Goal: Check status: Check status

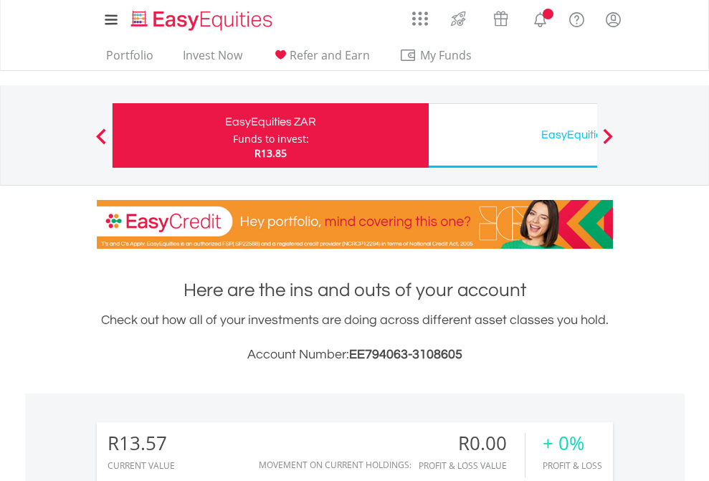
scroll to position [138, 225]
click at [233, 135] on div "Funds to invest:" at bounding box center [271, 139] width 76 height 14
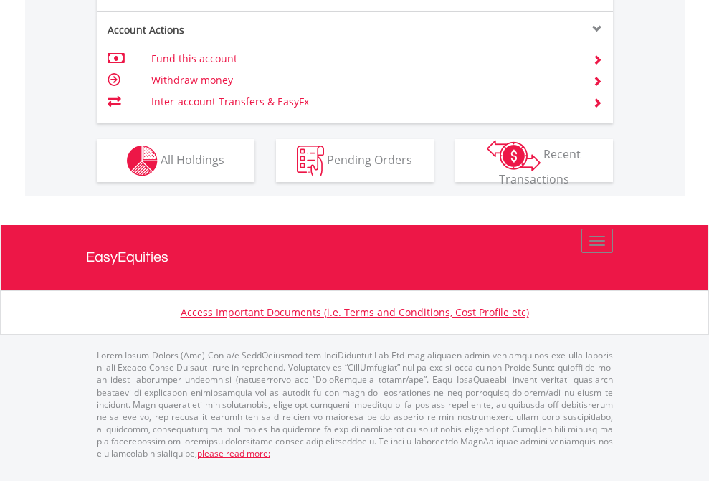
scroll to position [1345, 0]
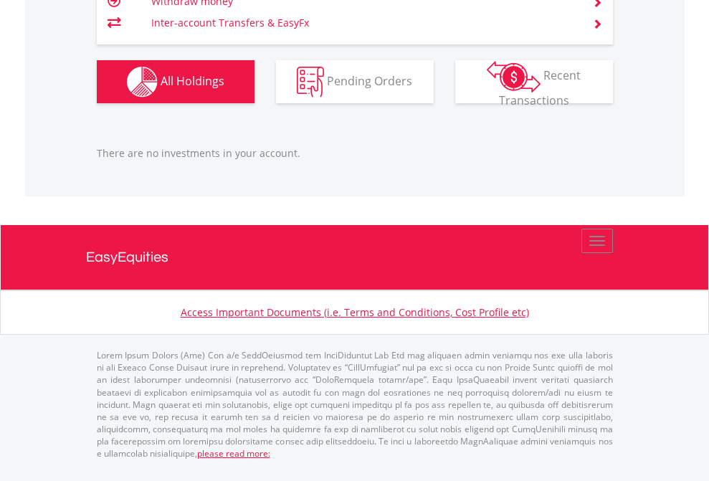
scroll to position [138, 225]
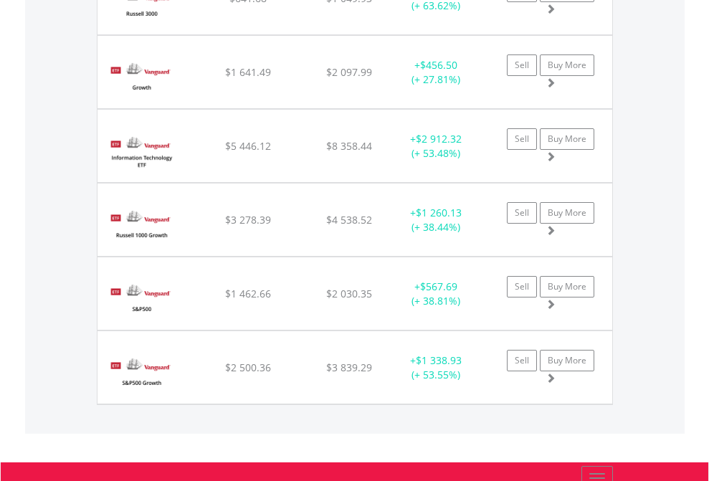
scroll to position [138, 225]
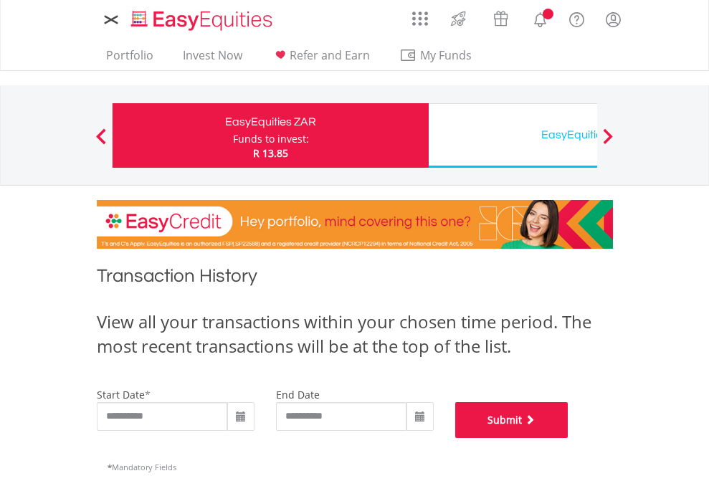
click at [568, 438] on button "Submit" at bounding box center [511, 420] width 113 height 36
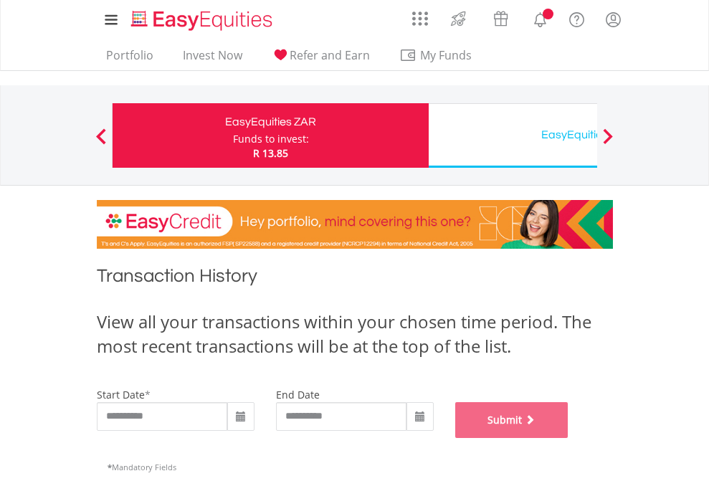
scroll to position [581, 0]
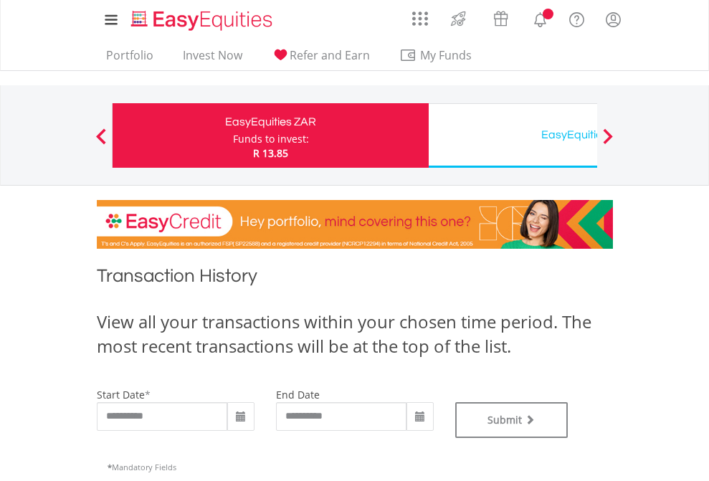
click at [512, 135] on div "EasyEquities USD" at bounding box center [586, 135] width 299 height 20
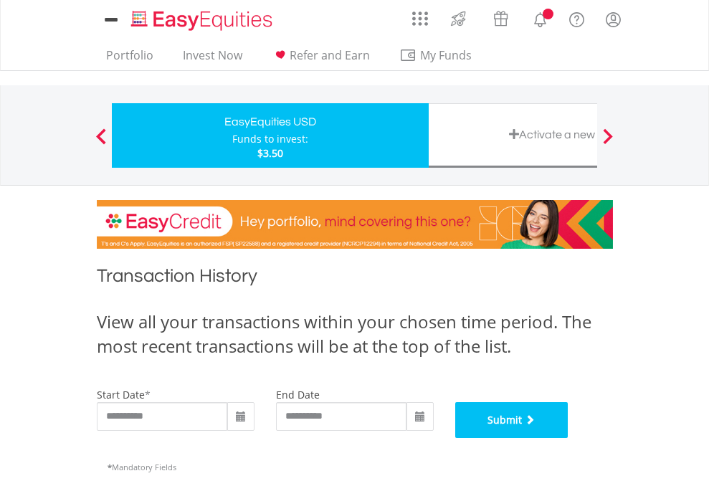
click at [568, 438] on button "Submit" at bounding box center [511, 420] width 113 height 36
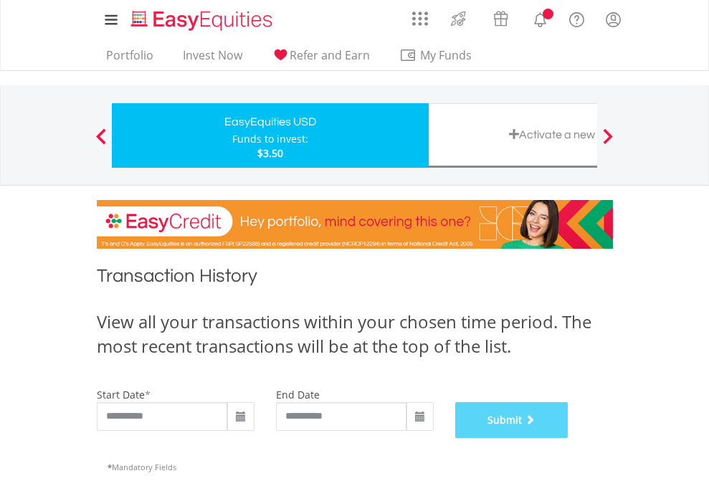
scroll to position [581, 0]
